Goal: Information Seeking & Learning: Learn about a topic

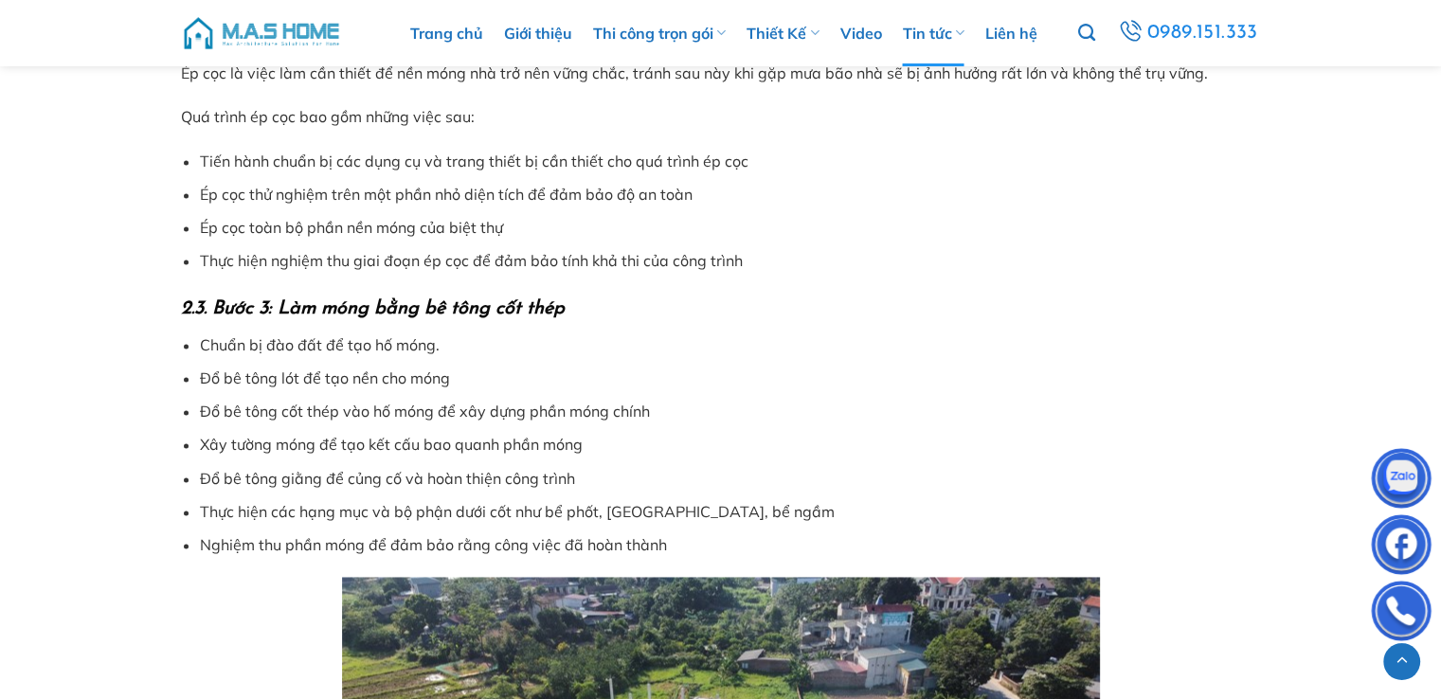
scroll to position [2573, 0]
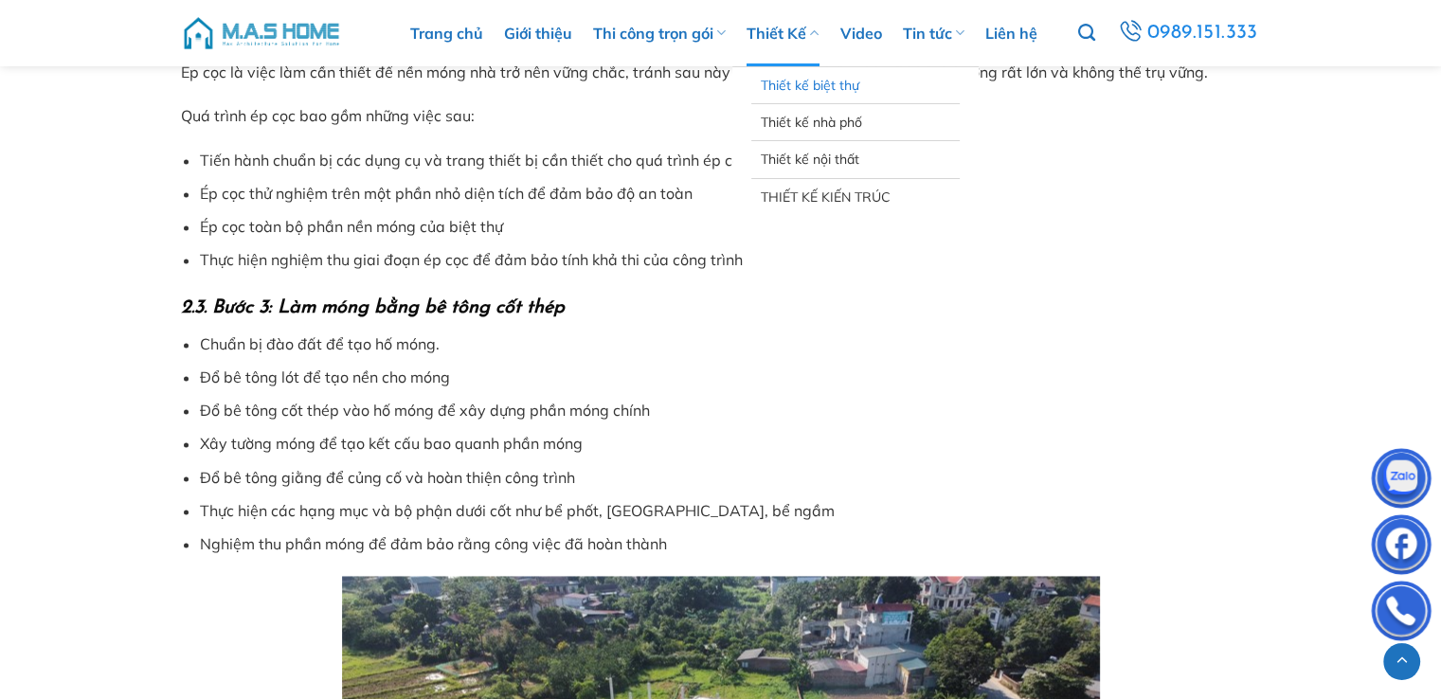
click at [803, 90] on link "Thiết kế biệt thự" at bounding box center [856, 85] width 190 height 36
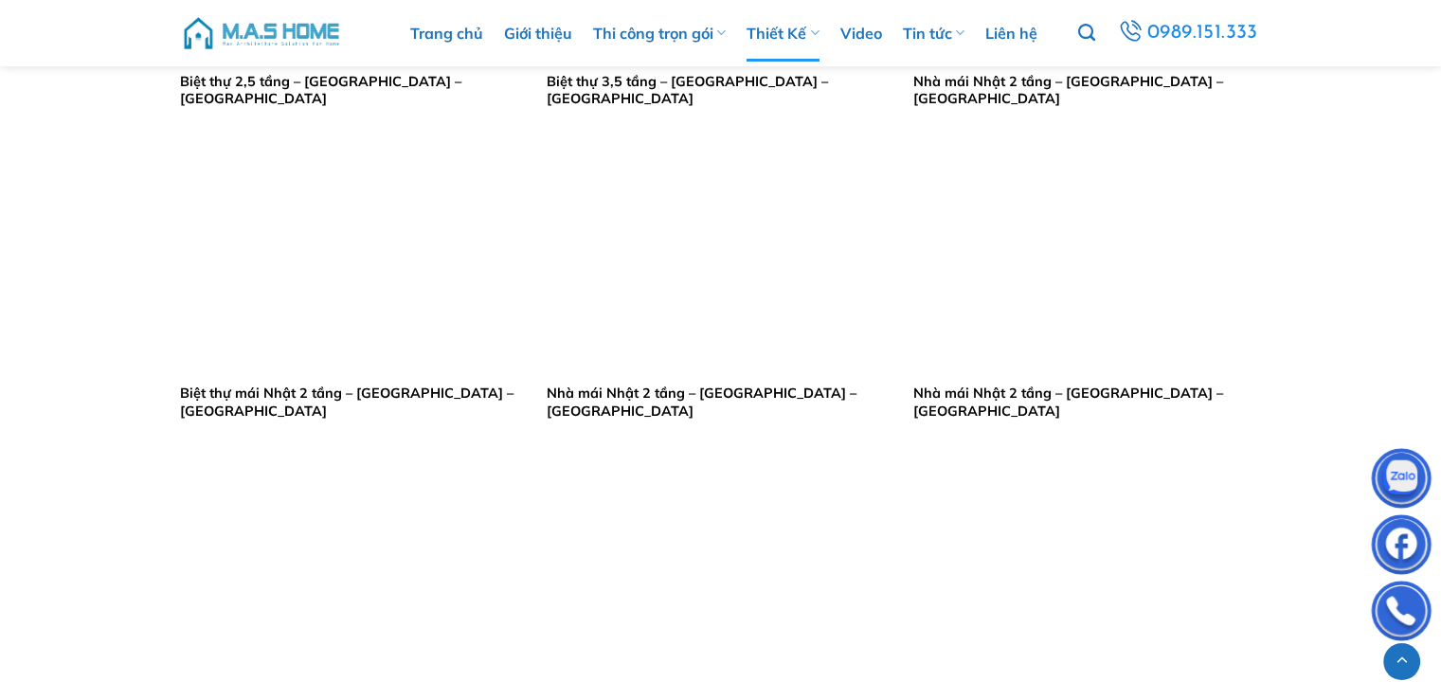
scroll to position [2844, 0]
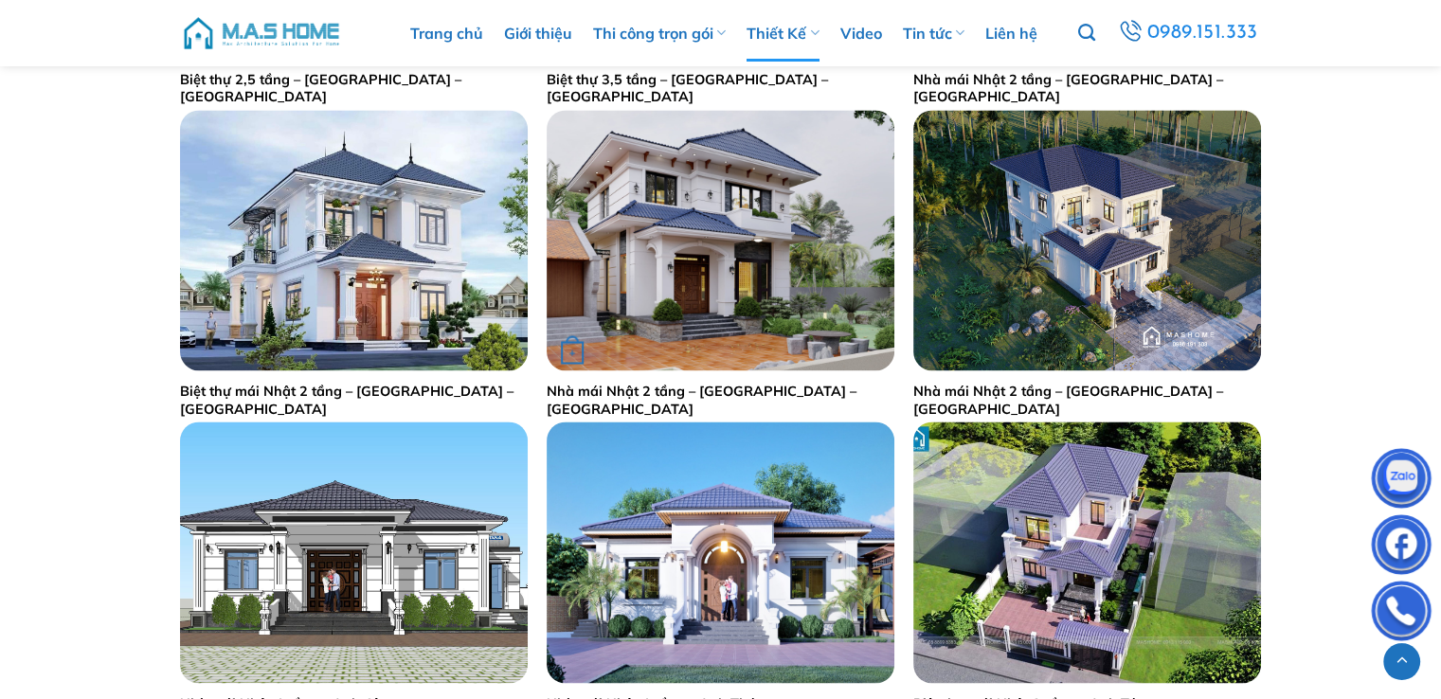
click at [802, 300] on img "Nhà mái Nhật 2 tầng - Anh Cường - Hà Nam" at bounding box center [721, 240] width 348 height 261
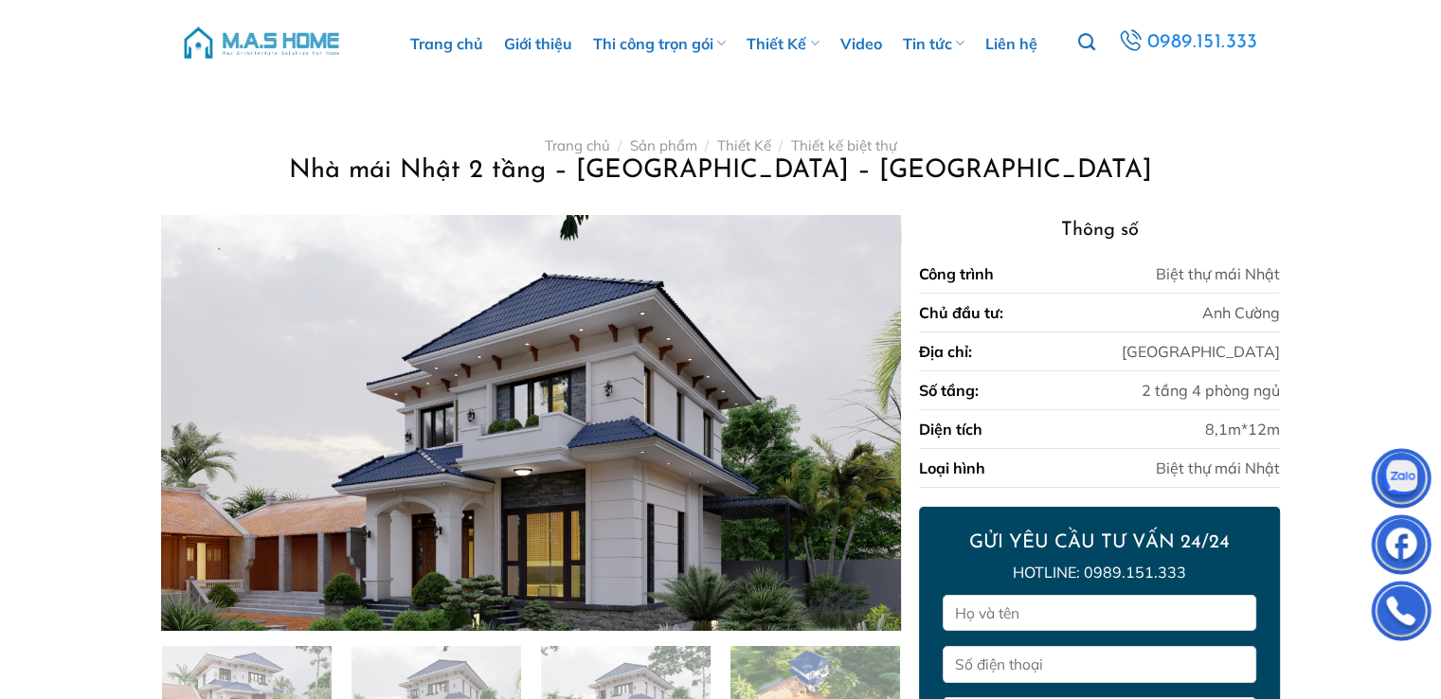
click at [561, 480] on img at bounding box center [530, 423] width 739 height 416
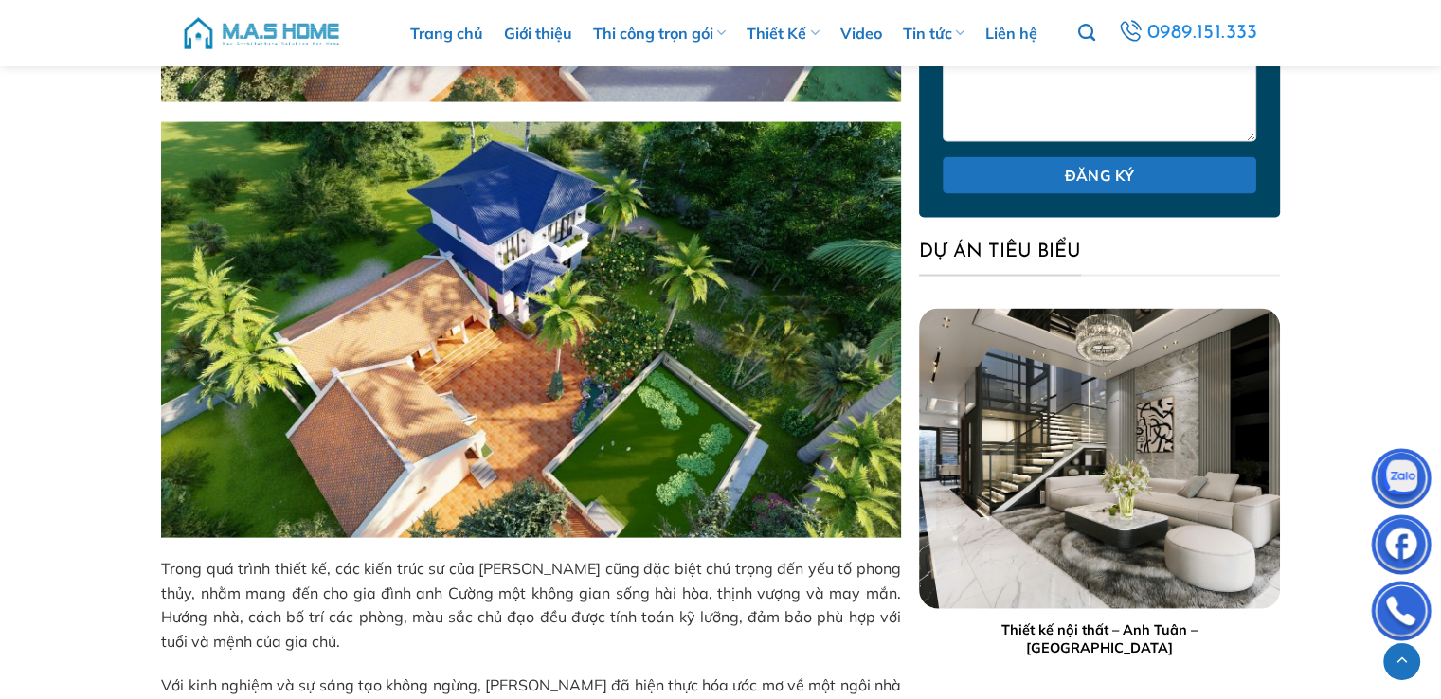
scroll to position [3921, 0]
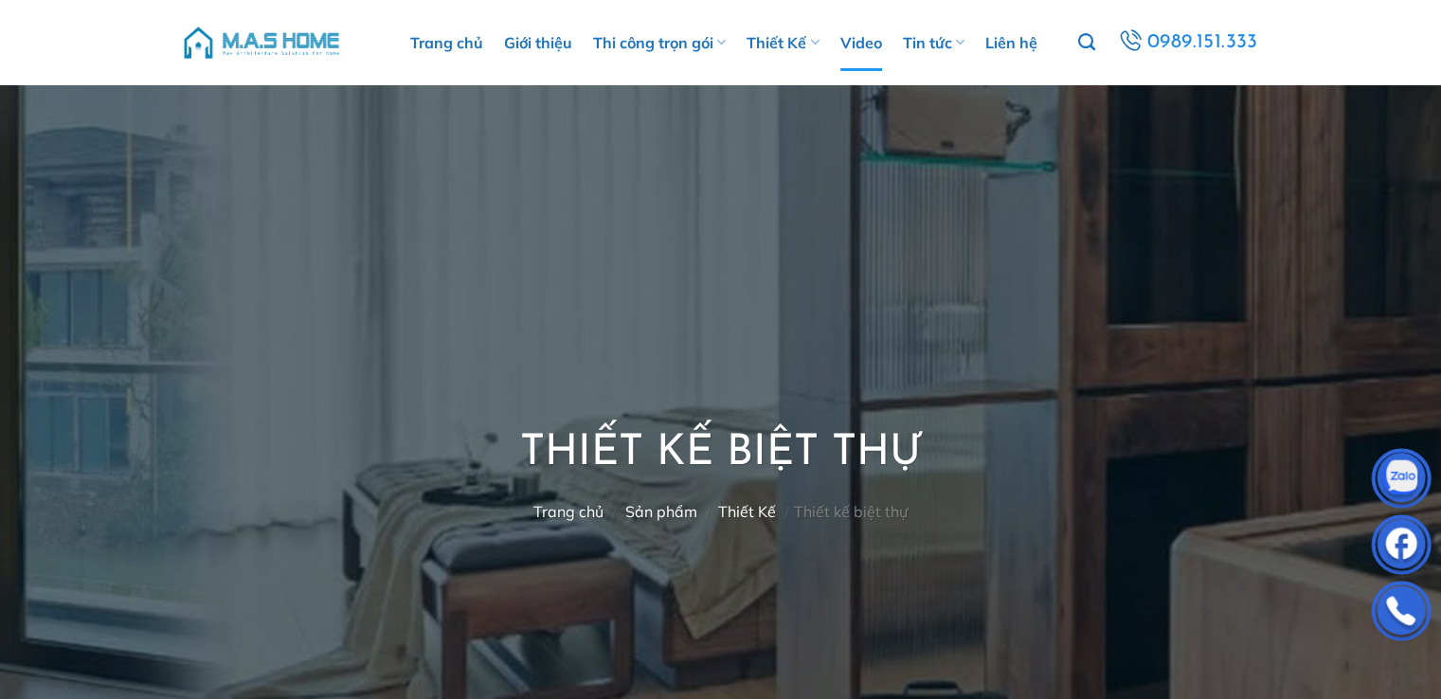
click at [880, 40] on link "Video" at bounding box center [861, 42] width 42 height 57
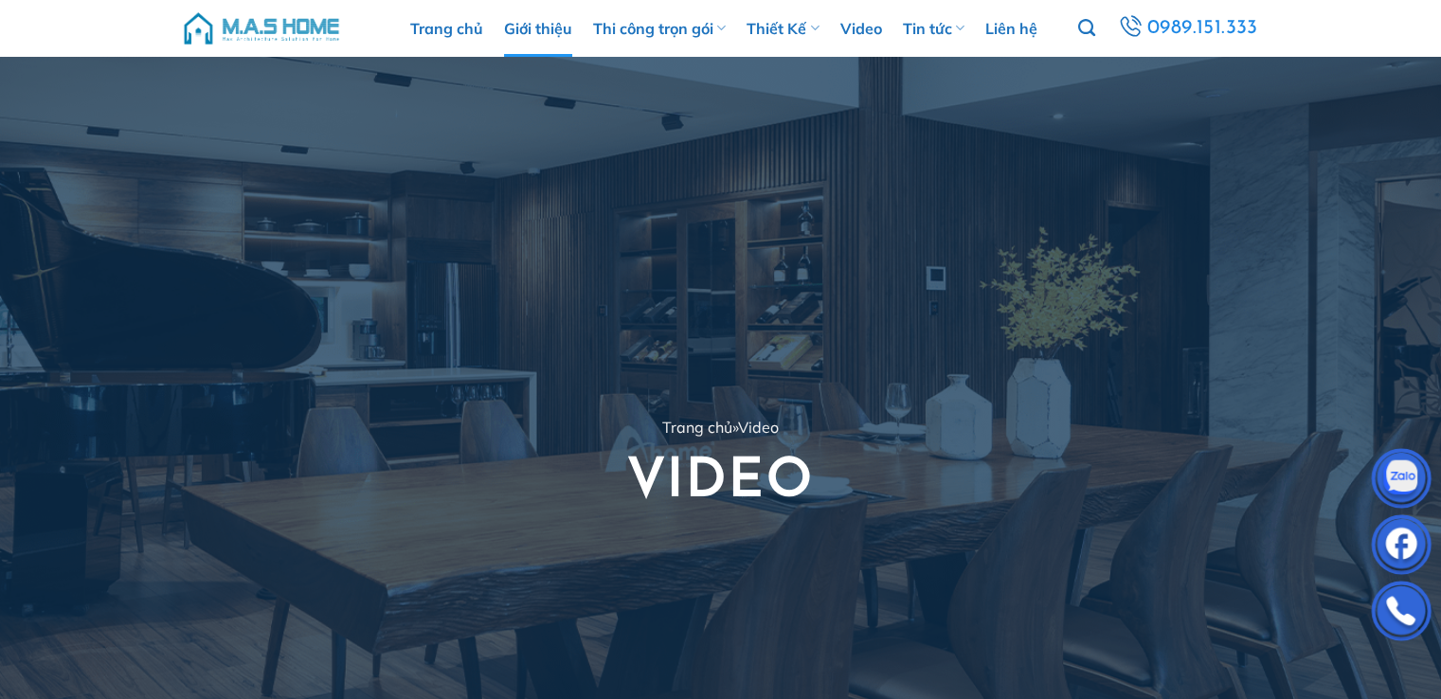
click at [550, 16] on link "Giới thiệu" at bounding box center [538, 28] width 68 height 57
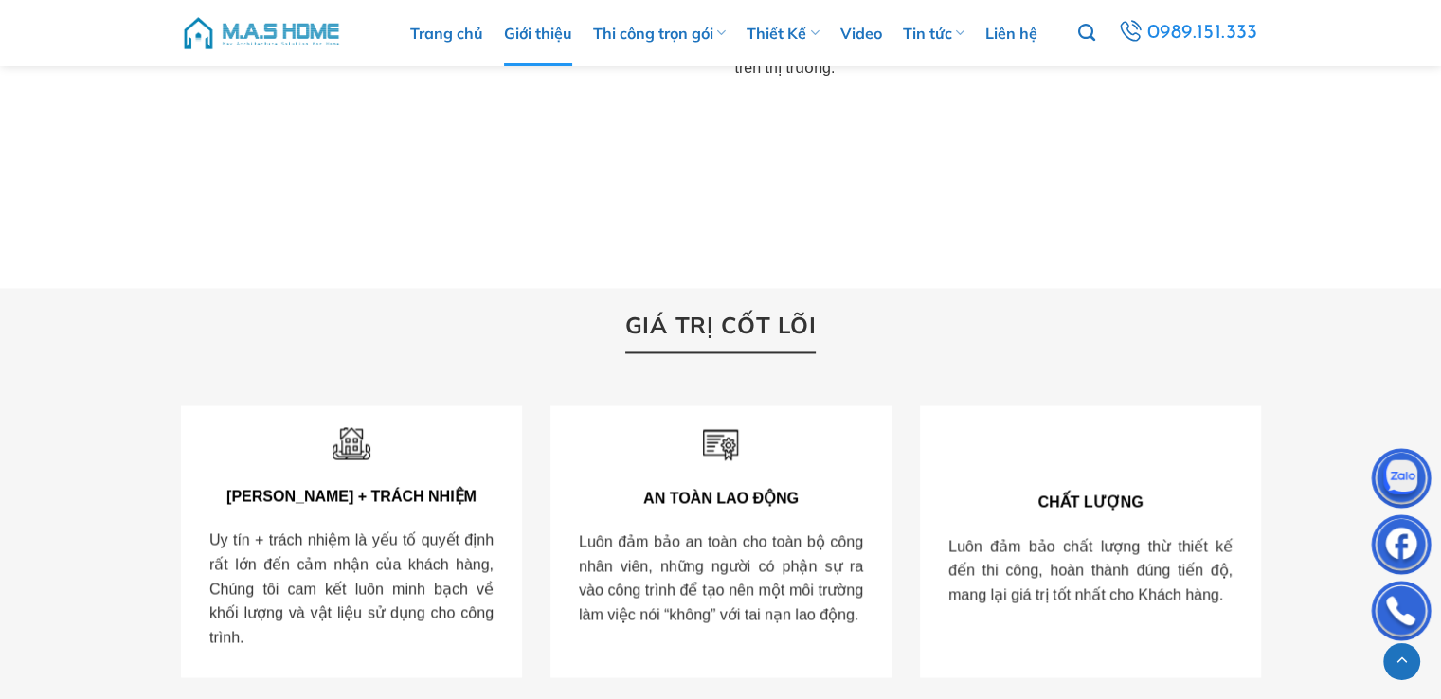
scroll to position [2835, 0]
